Goal: Navigation & Orientation: Find specific page/section

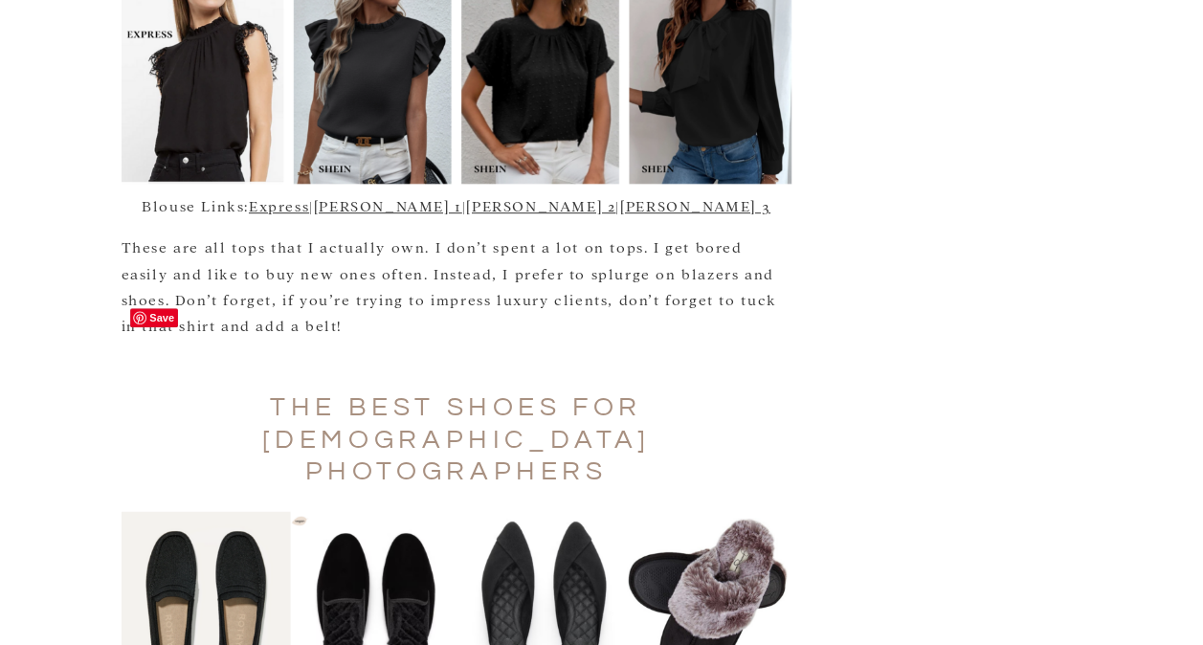
scroll to position [4077, 0]
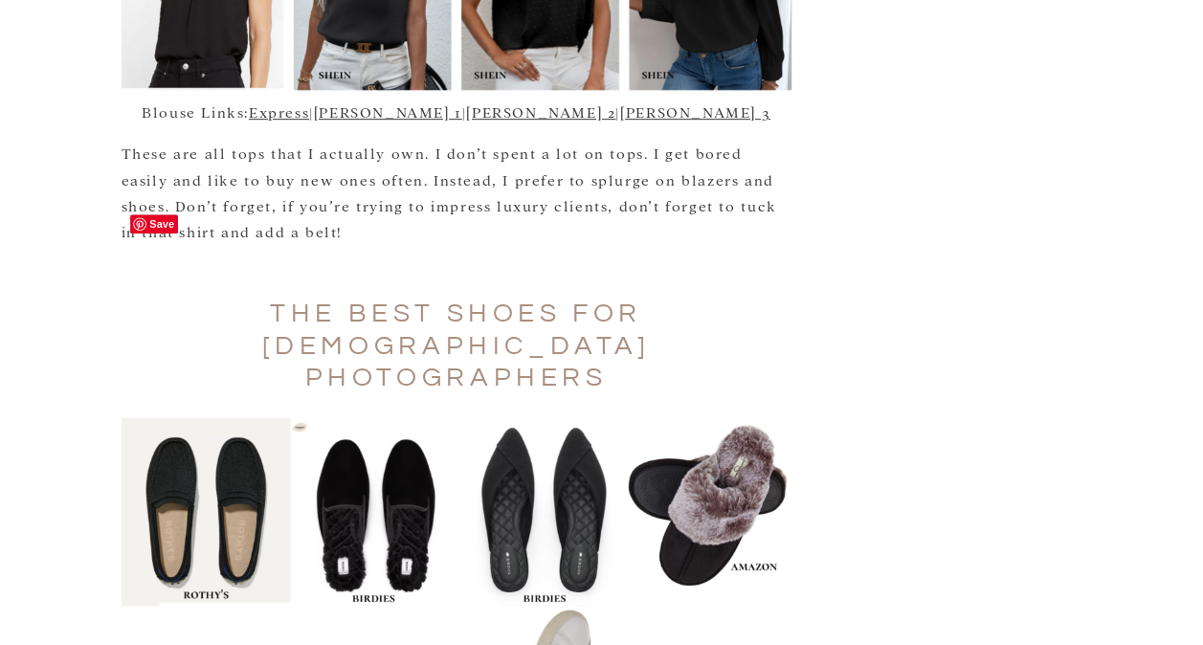
click at [370, 538] on img at bounding box center [457, 605] width 670 height 377
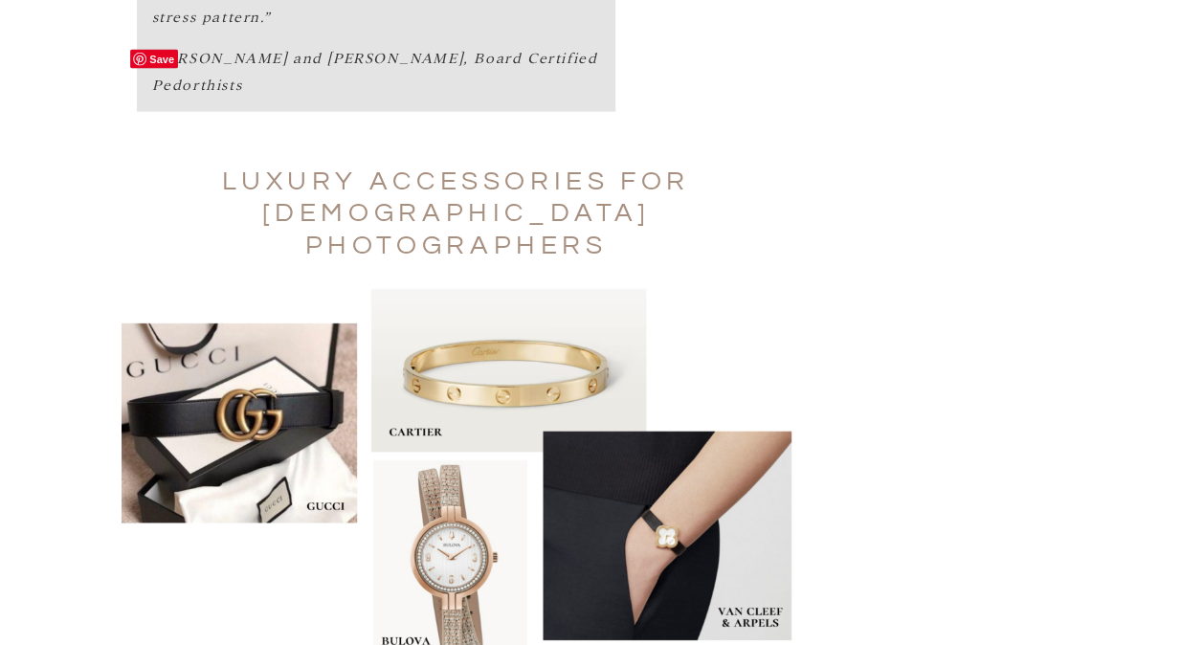
scroll to position [5570, 0]
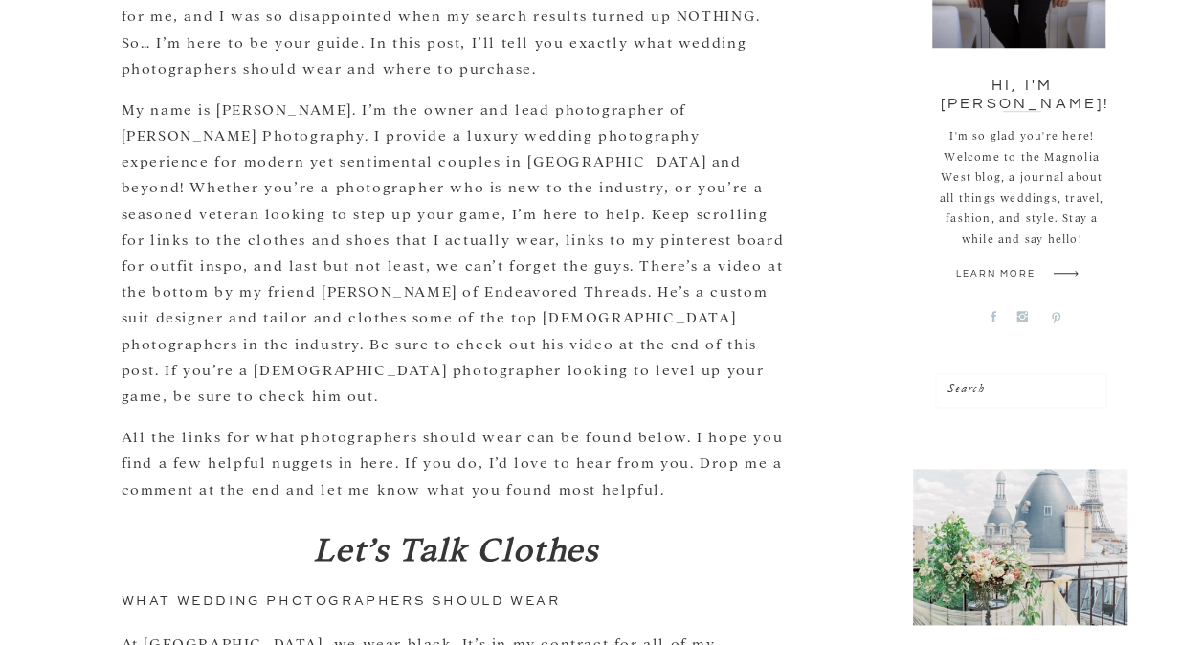
scroll to position [0, 0]
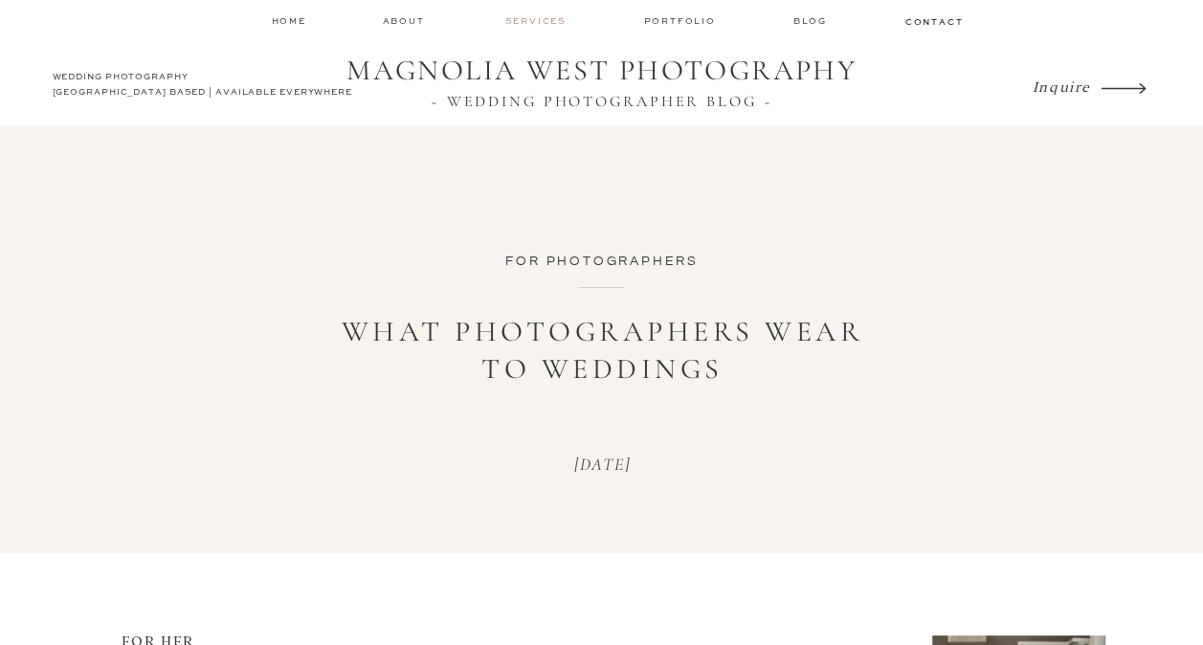
click at [560, 20] on nav "services" at bounding box center [537, 20] width 64 height 12
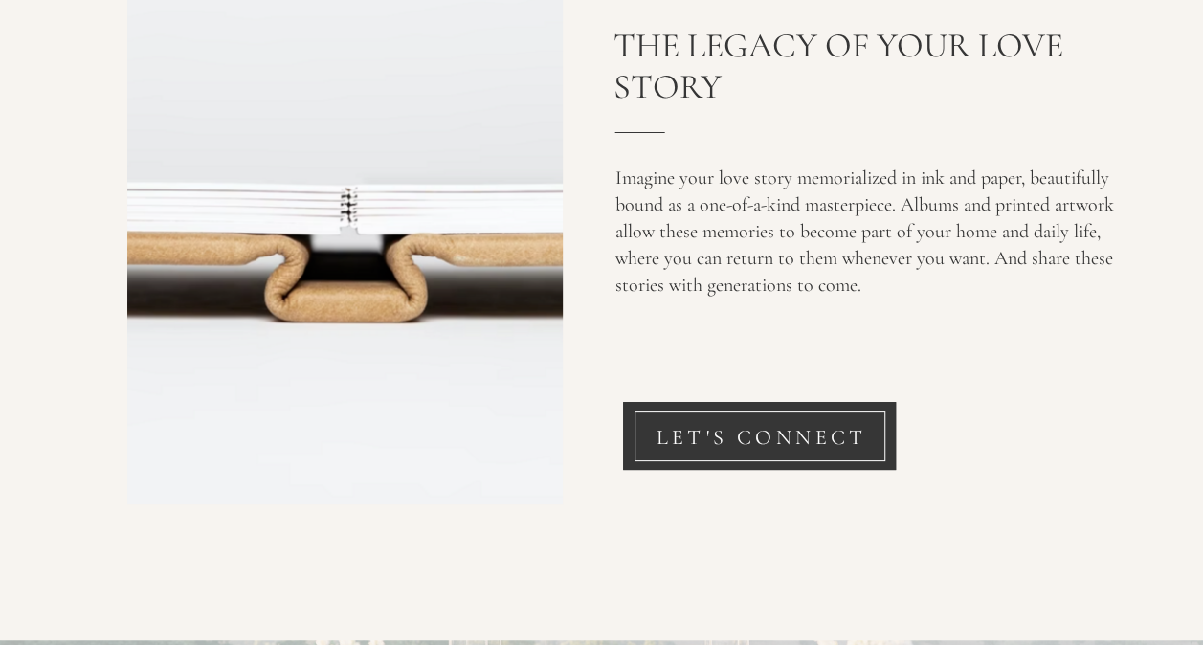
scroll to position [7194, 0]
